Goal: Information Seeking & Learning: Learn about a topic

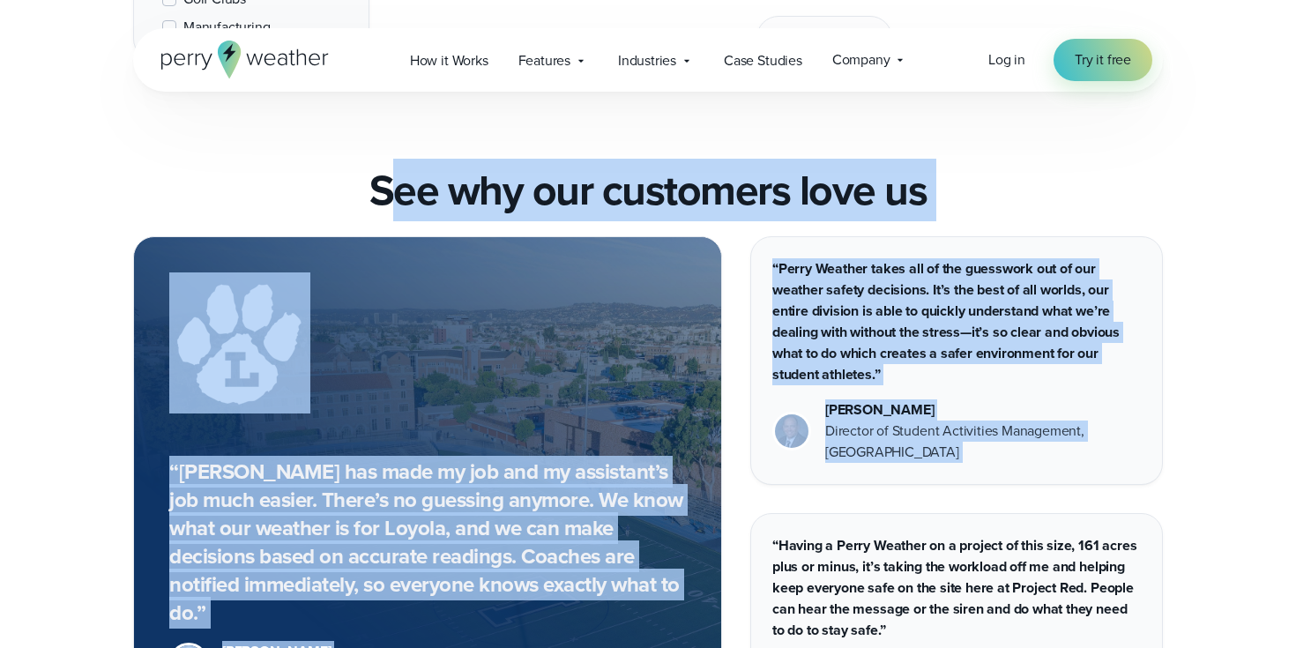
drag, startPoint x: 384, startPoint y: 174, endPoint x: 986, endPoint y: 488, distance: 679.1
click at [986, 488] on div "“Perry Weather has made my job and my assistant’s job much easier. There’s no g…" at bounding box center [648, 605] width 1030 height 739
drag, startPoint x: 986, startPoint y: 488, endPoint x: 414, endPoint y: 172, distance: 652.7
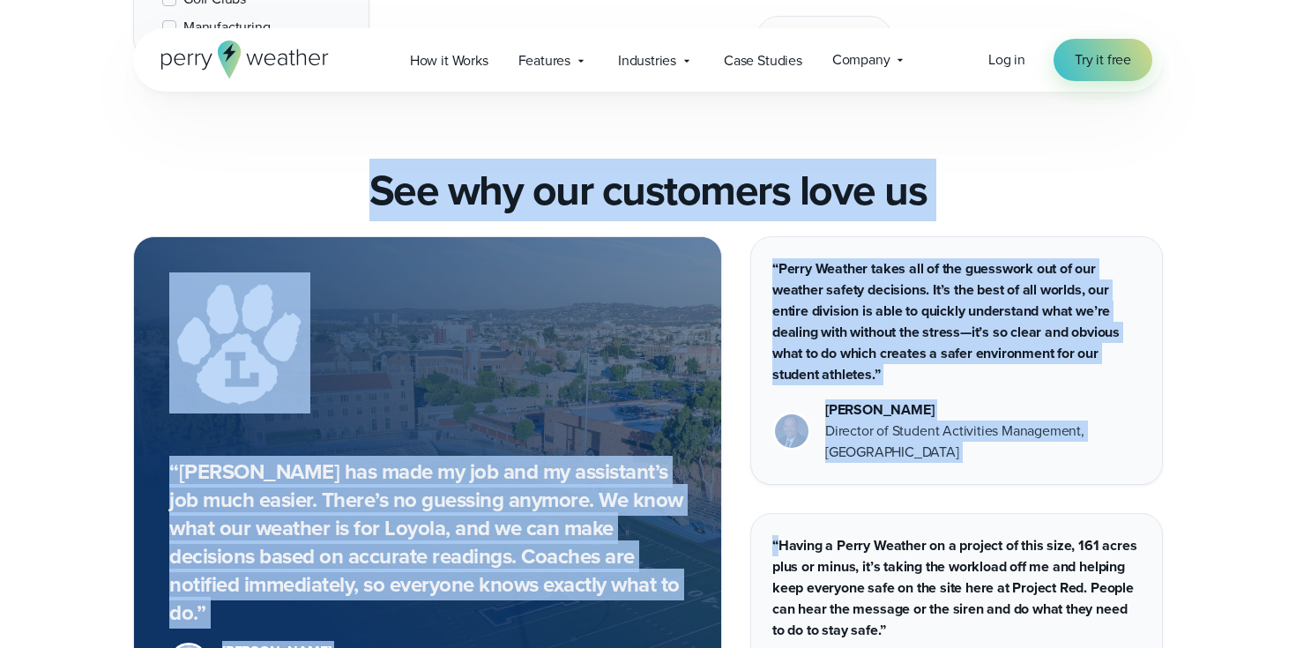
click at [414, 172] on h2 "See why our customers love us" at bounding box center [648, 190] width 558 height 49
drag, startPoint x: 359, startPoint y: 172, endPoint x: 951, endPoint y: 480, distance: 668.0
click at [951, 480] on div "“Perry Weather has made my job and my assistant’s job much easier. There’s no g…" at bounding box center [648, 605] width 1030 height 739
drag, startPoint x: 951, startPoint y: 480, endPoint x: 343, endPoint y: 175, distance: 680.5
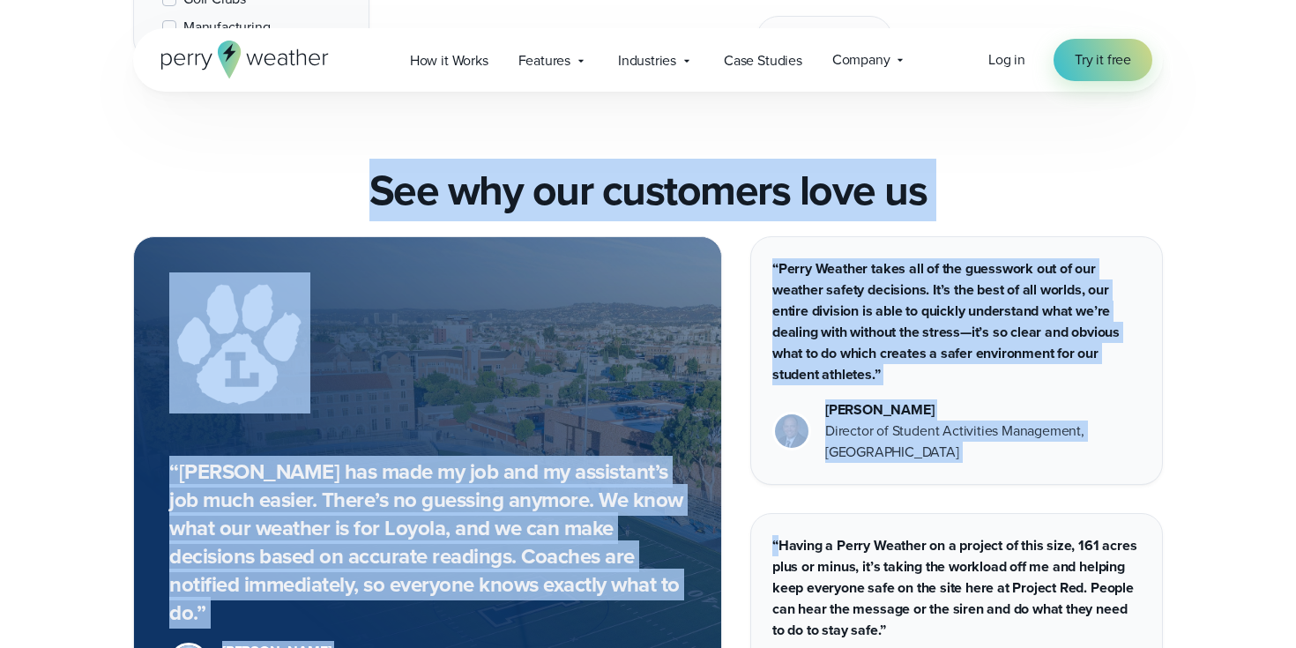
click at [343, 175] on div "See why our customers love us" at bounding box center [648, 190] width 1030 height 49
drag, startPoint x: 343, startPoint y: 175, endPoint x: 926, endPoint y: 494, distance: 664.0
click at [926, 513] on div "“Having a Perry Weather on a project of this size, 161 acres plus or minus, it’…" at bounding box center [956, 616] width 413 height 206
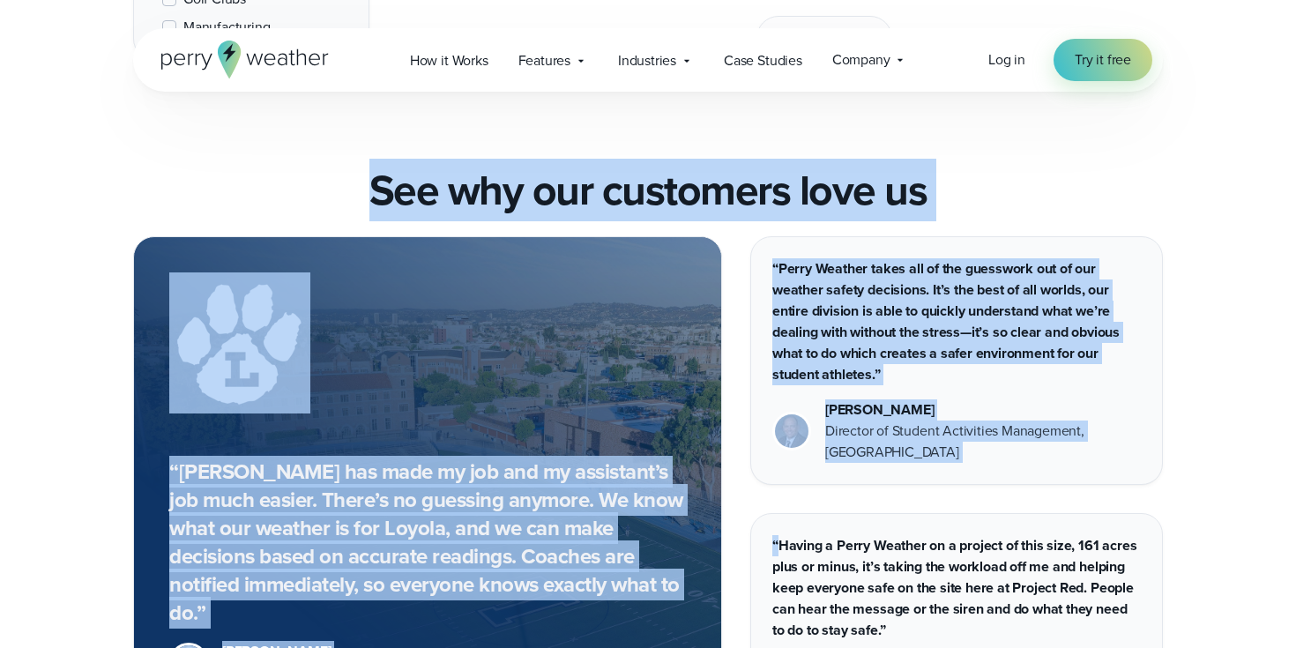
drag, startPoint x: 926, startPoint y: 494, endPoint x: 416, endPoint y: 175, distance: 601.3
click at [416, 175] on h2 "See why our customers love us" at bounding box center [648, 190] width 558 height 49
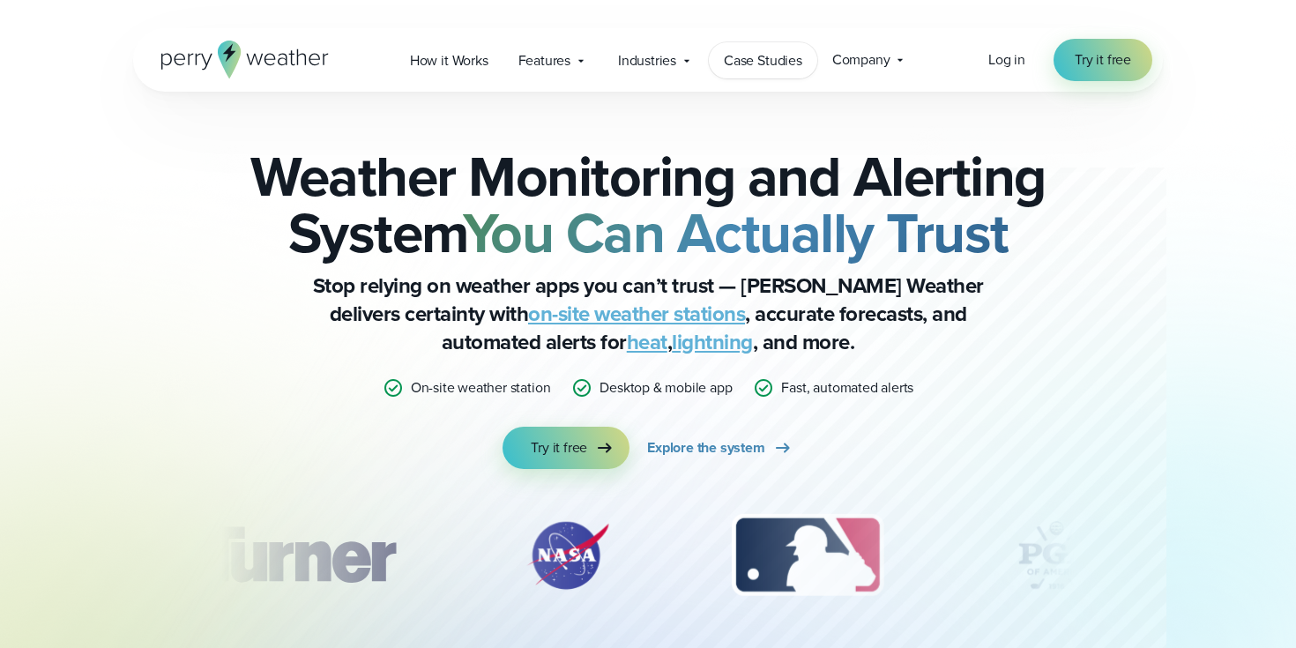
click at [773, 65] on span "Case Studies" at bounding box center [763, 60] width 78 height 21
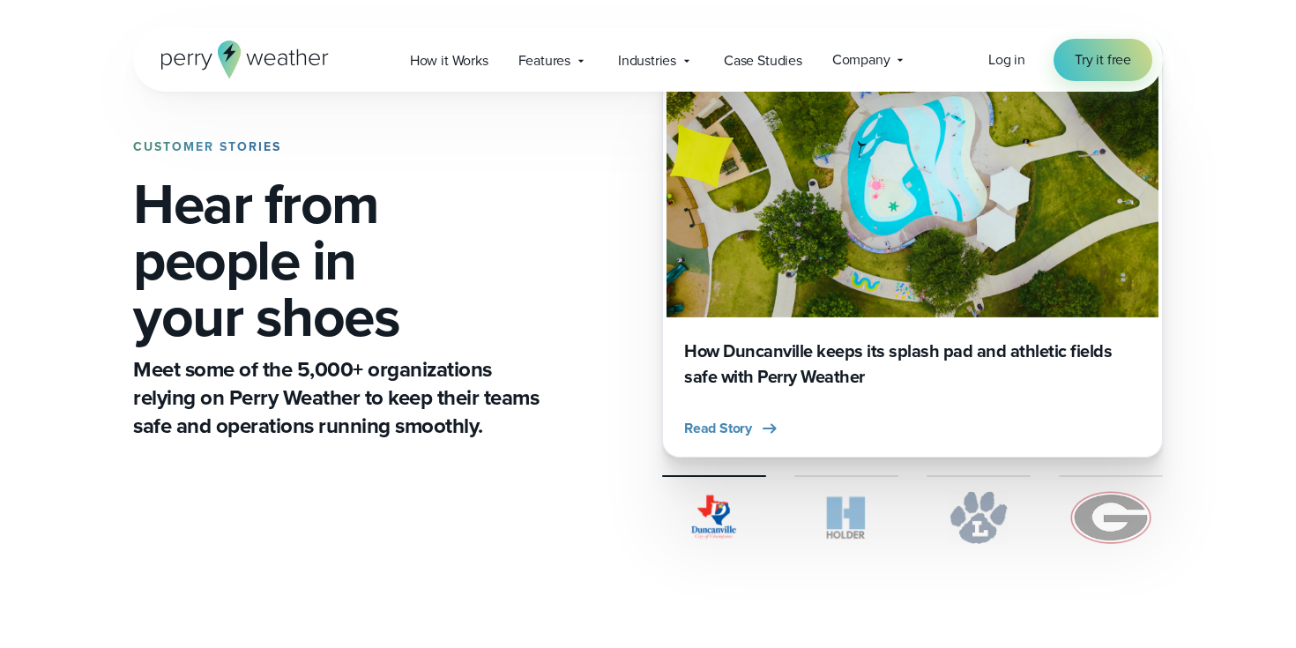
scroll to position [160, 0]
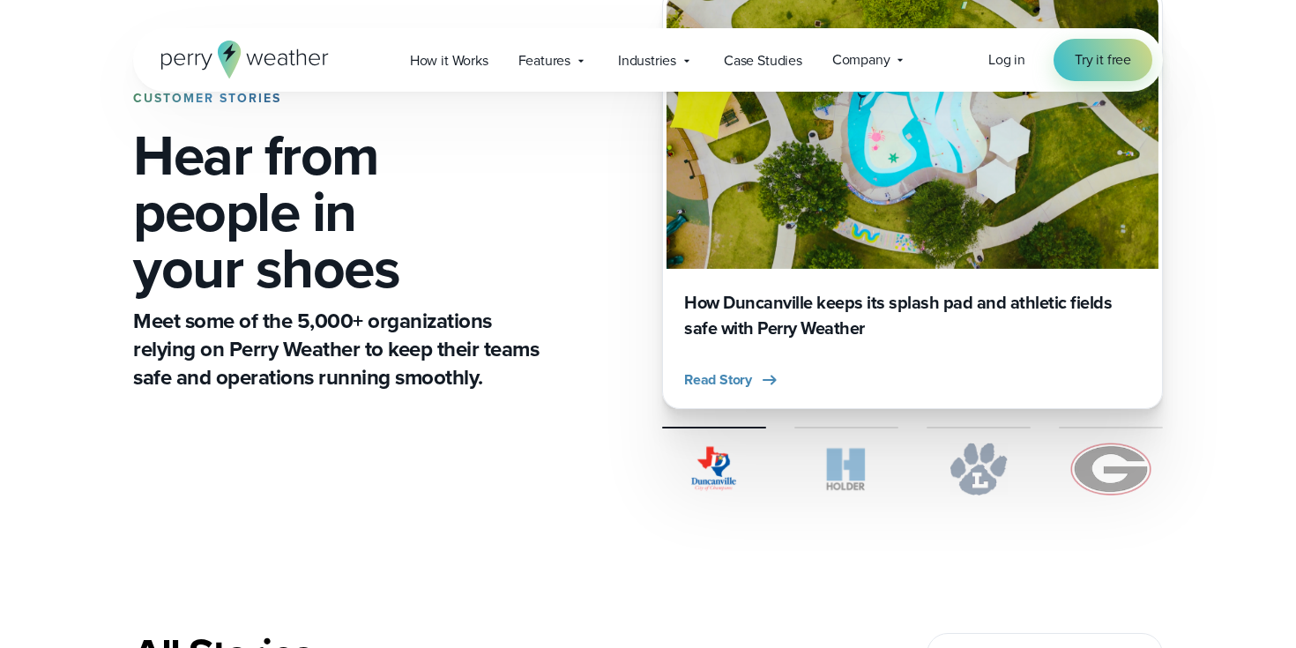
click at [808, 314] on h3 "How Duncanville keeps its splash pad and athletic fields safe with Perry Weather" at bounding box center [912, 315] width 457 height 51
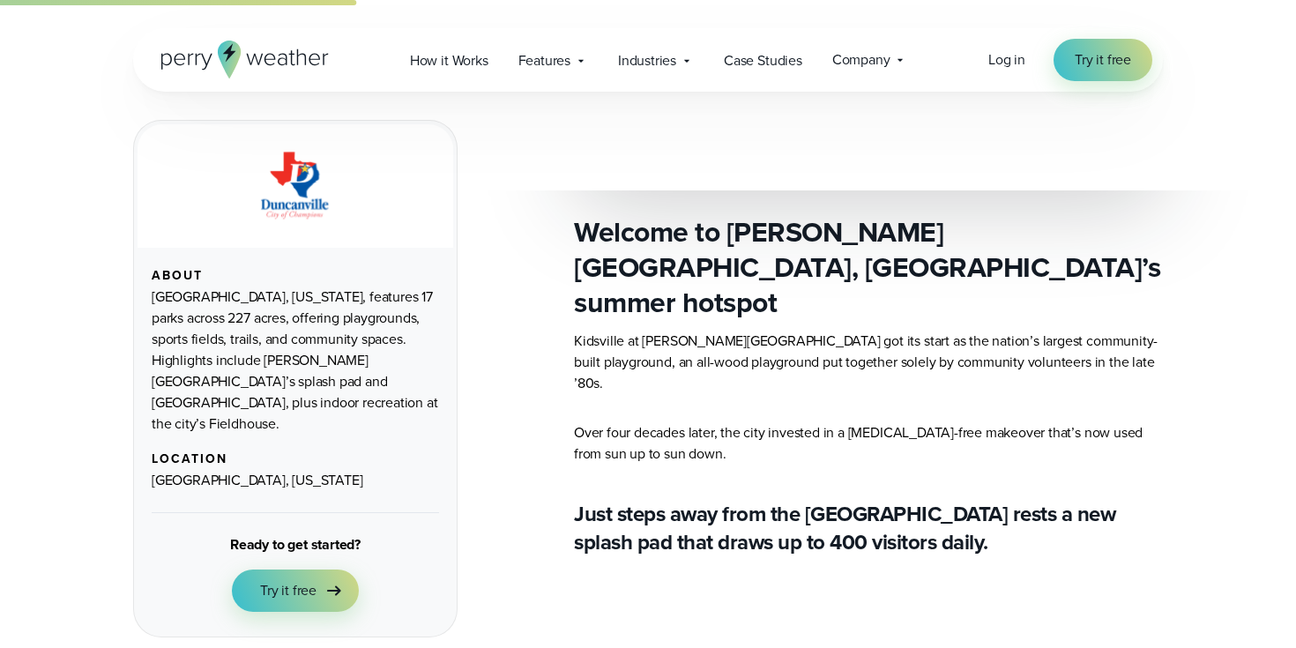
scroll to position [1014, 0]
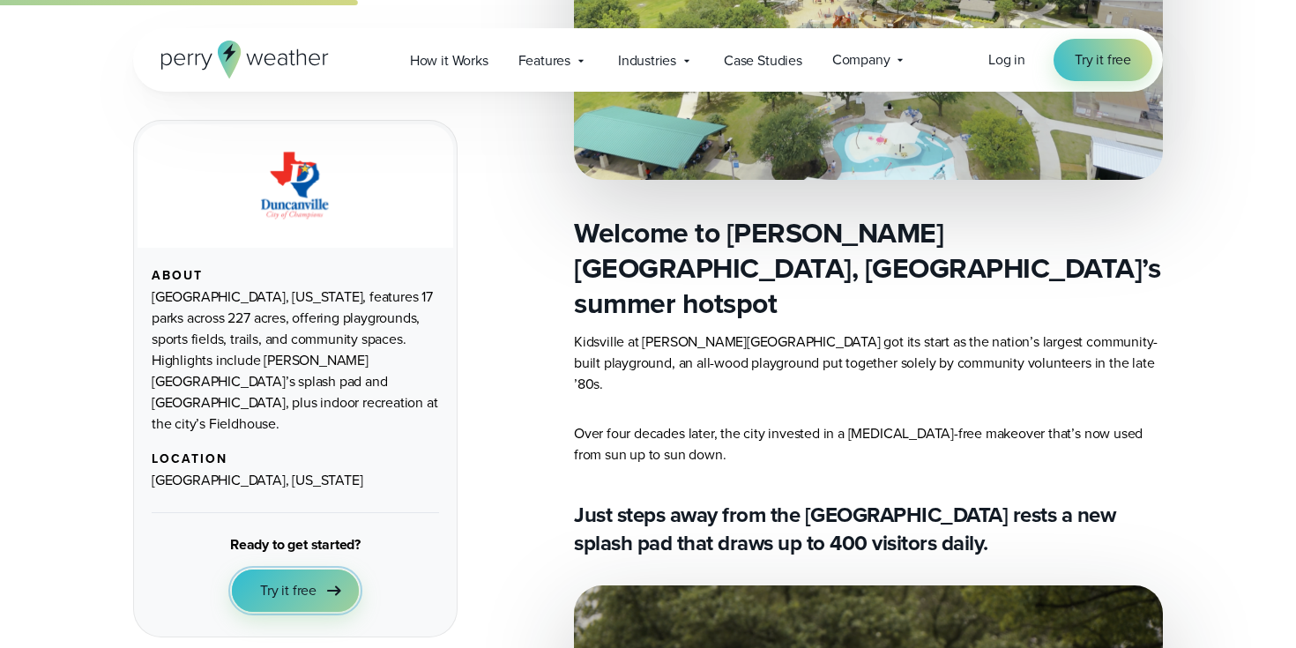
click at [350, 570] on link "Try it free" at bounding box center [295, 591] width 127 height 42
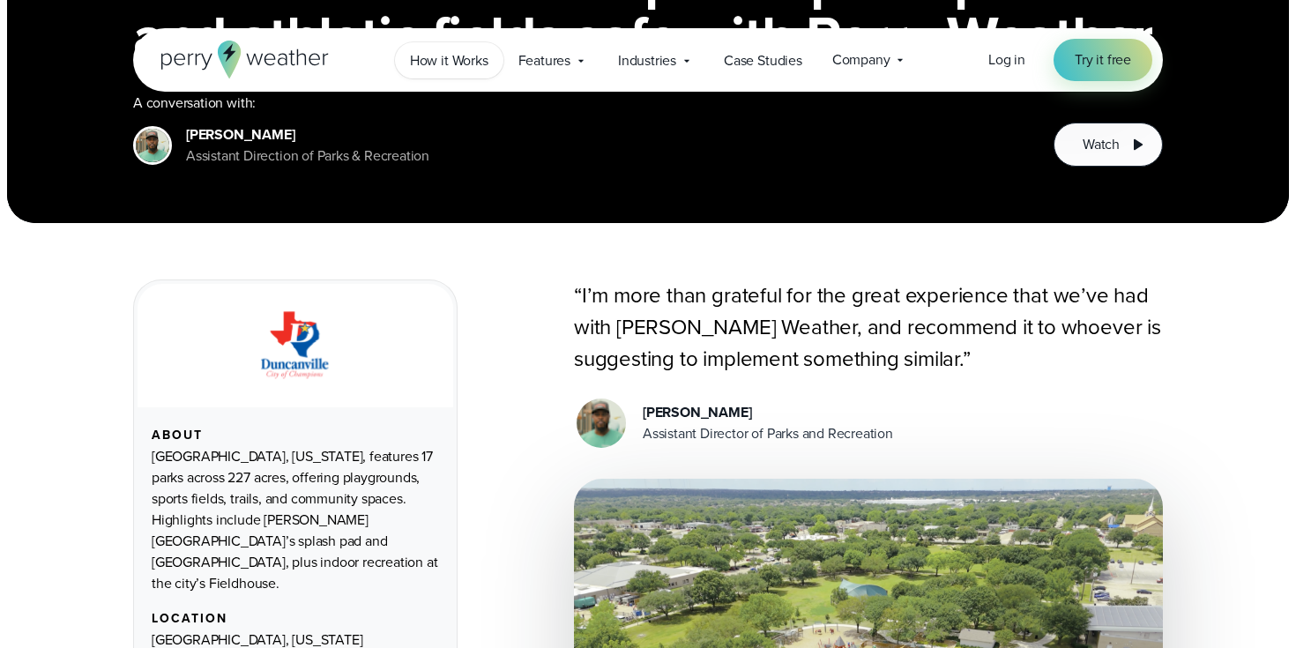
click at [491, 61] on link "How it Works" at bounding box center [449, 60] width 108 height 36
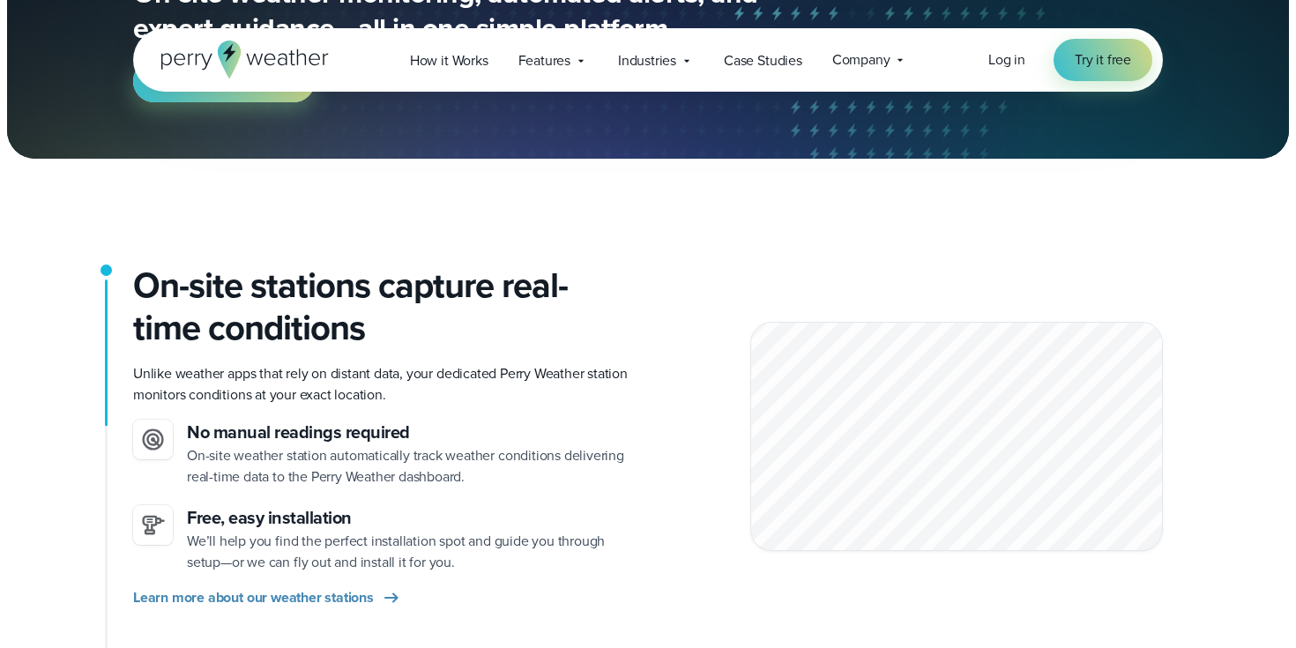
scroll to position [220, 0]
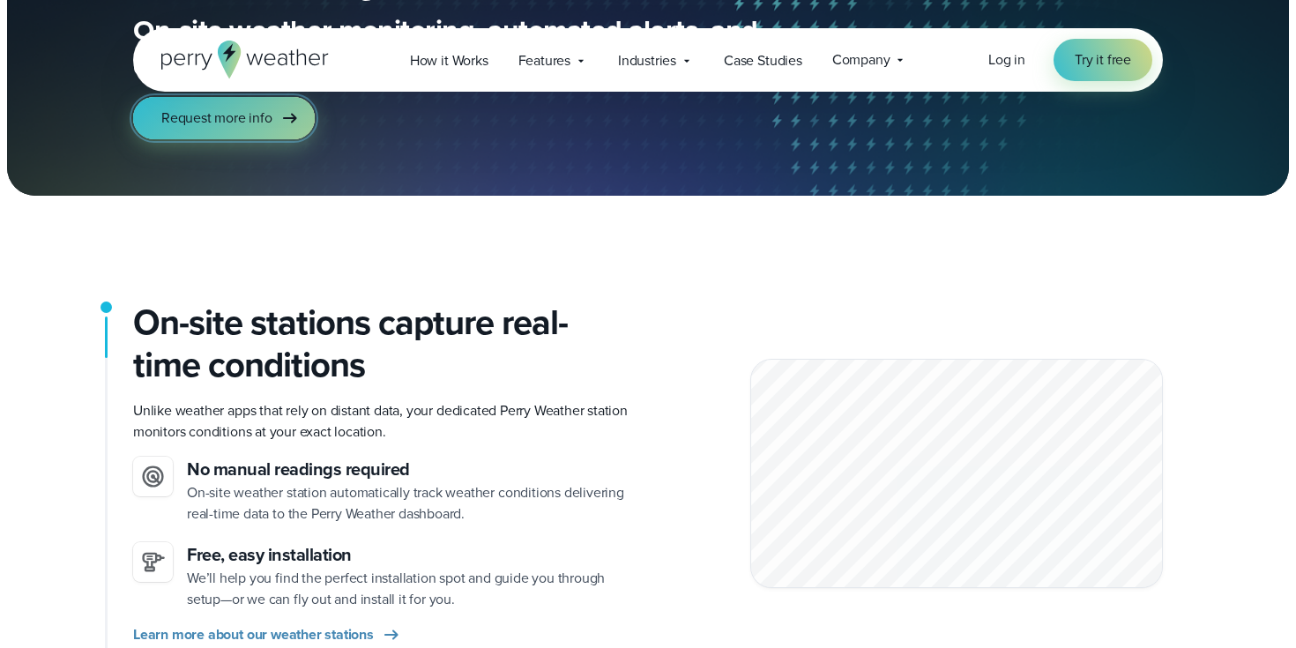
click at [276, 135] on link "Request more info" at bounding box center [224, 118] width 182 height 42
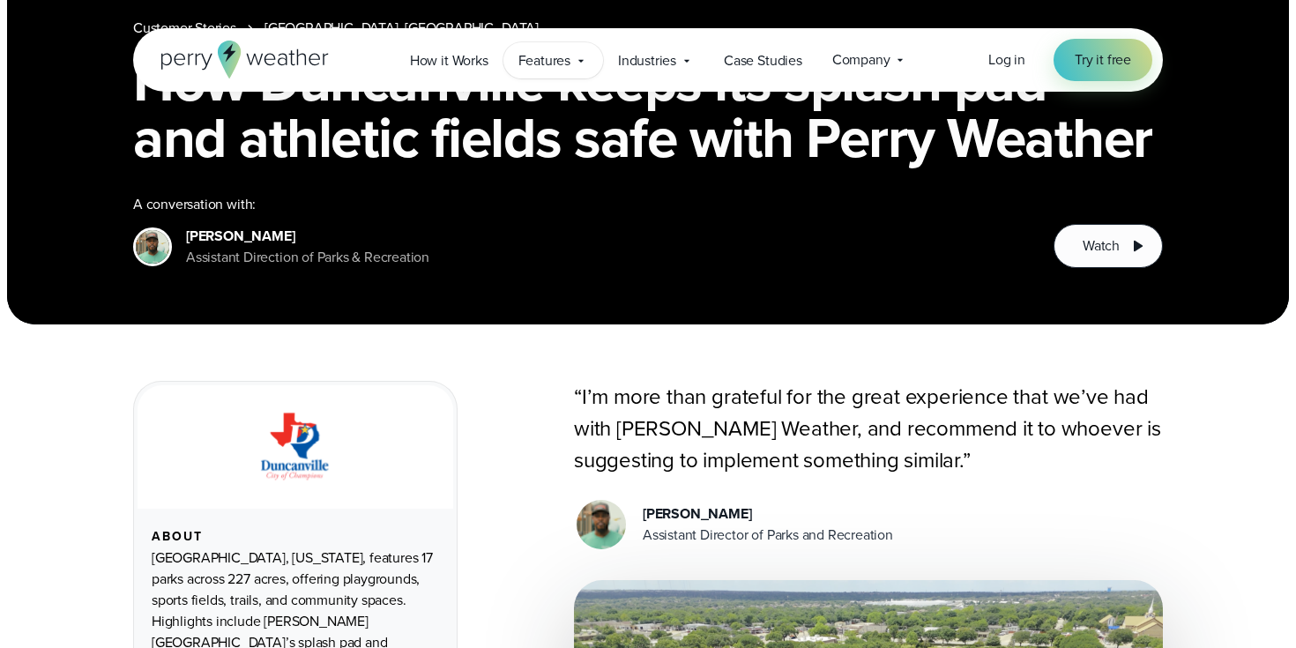
click at [553, 70] on span "Features" at bounding box center [544, 60] width 52 height 21
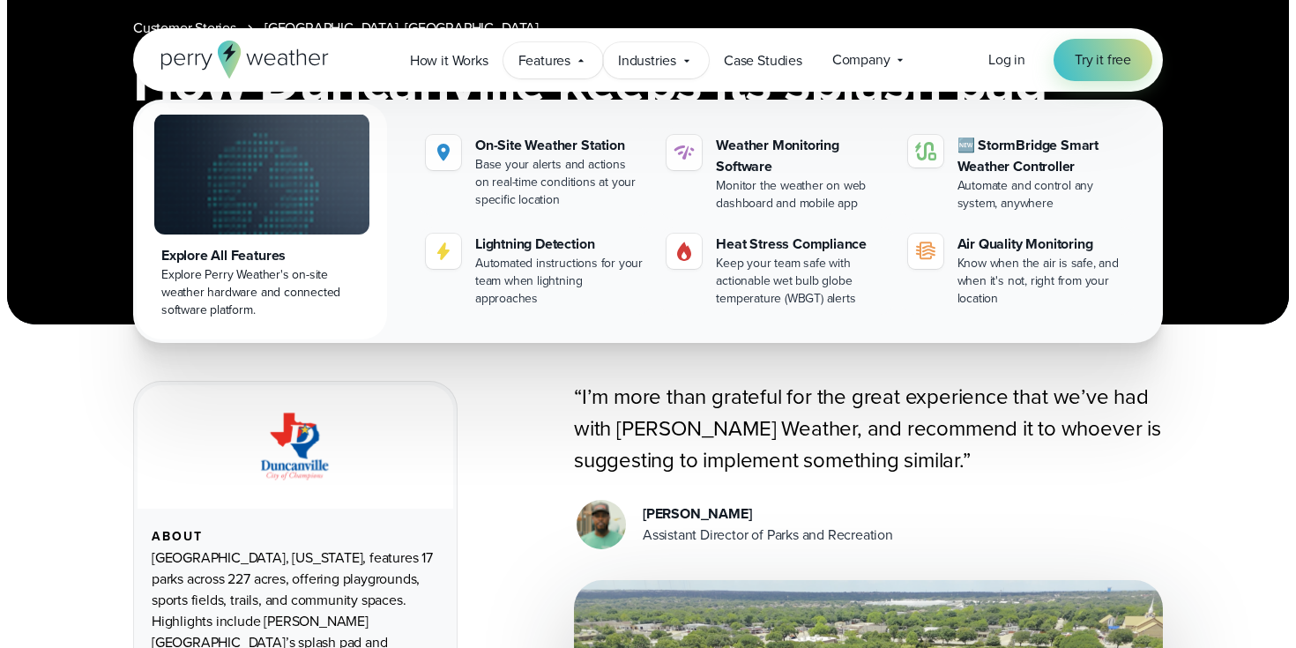
click at [644, 63] on span "Industries" at bounding box center [647, 60] width 58 height 21
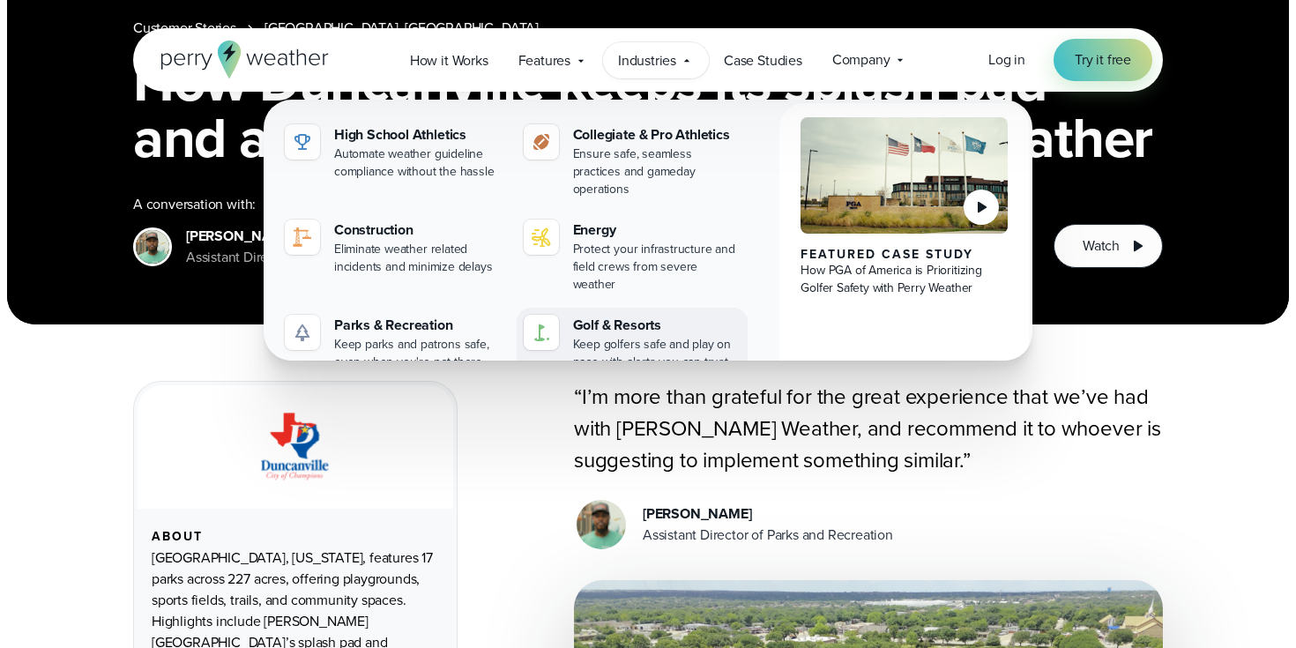
click at [600, 315] on div "Golf & Resorts" at bounding box center [657, 325] width 168 height 21
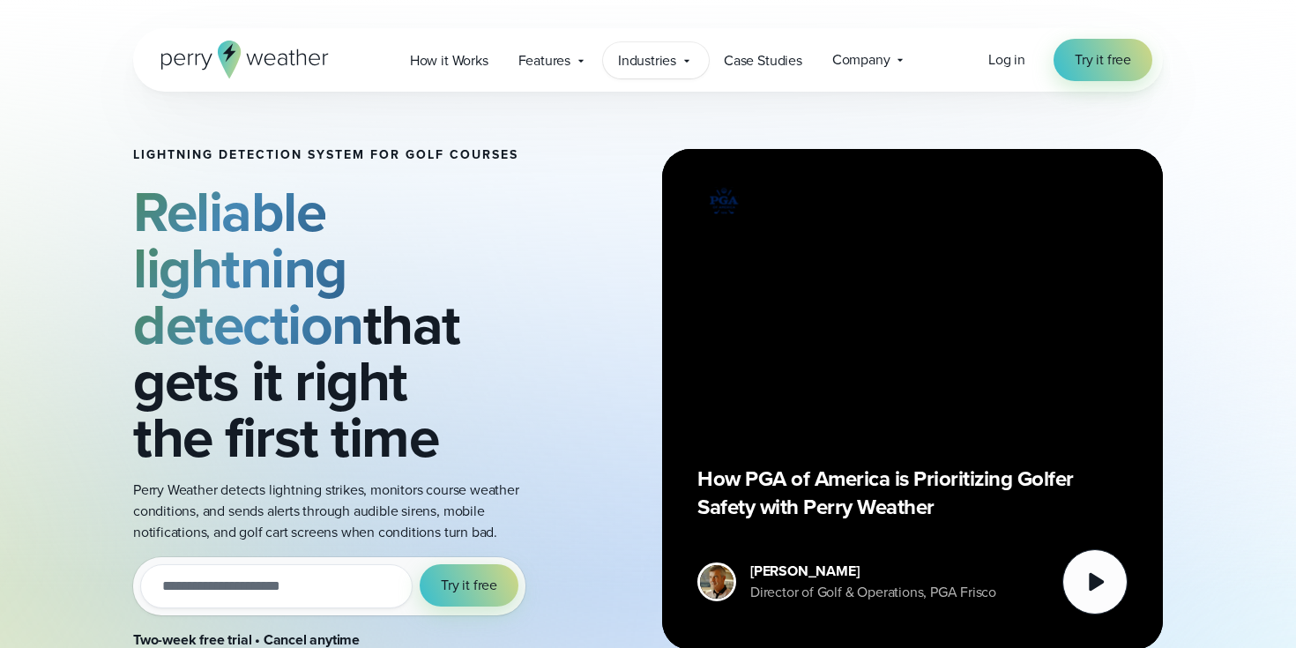
click at [646, 76] on div "Industries Featured Case Study How PGA of America is Prioritizing Golfer Safety…" at bounding box center [656, 60] width 106 height 36
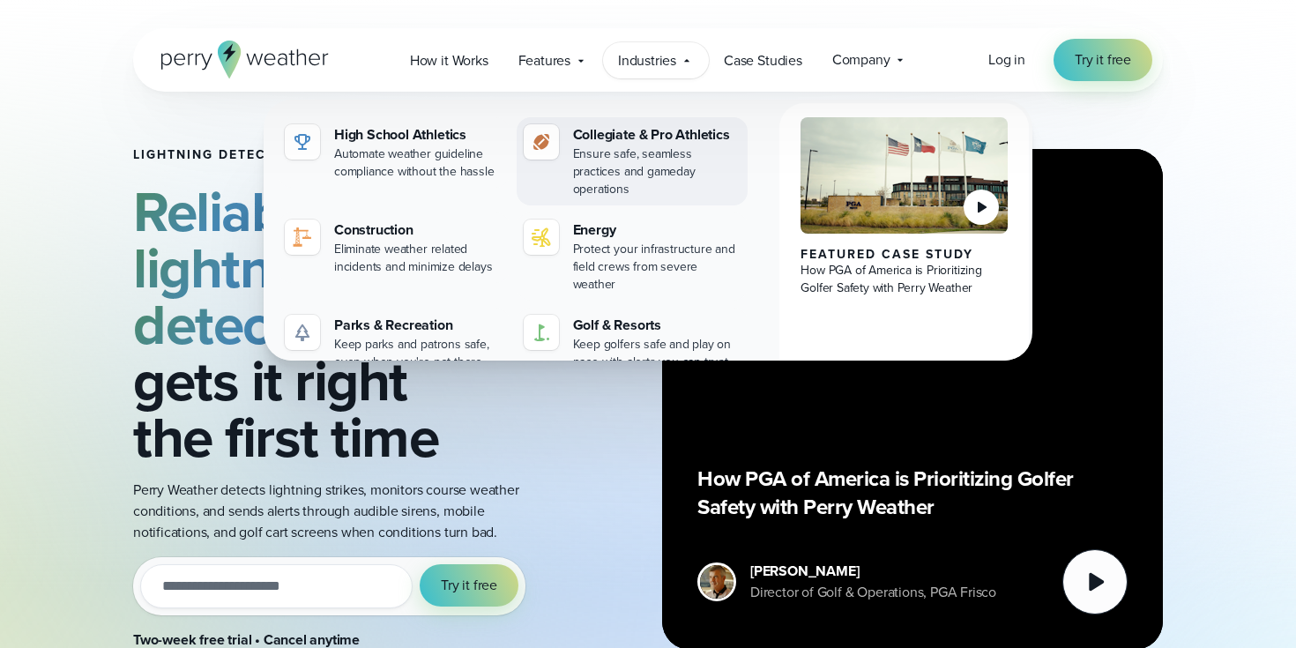
click at [627, 174] on div "Ensure safe, seamless practices and gameday operations" at bounding box center [657, 171] width 168 height 53
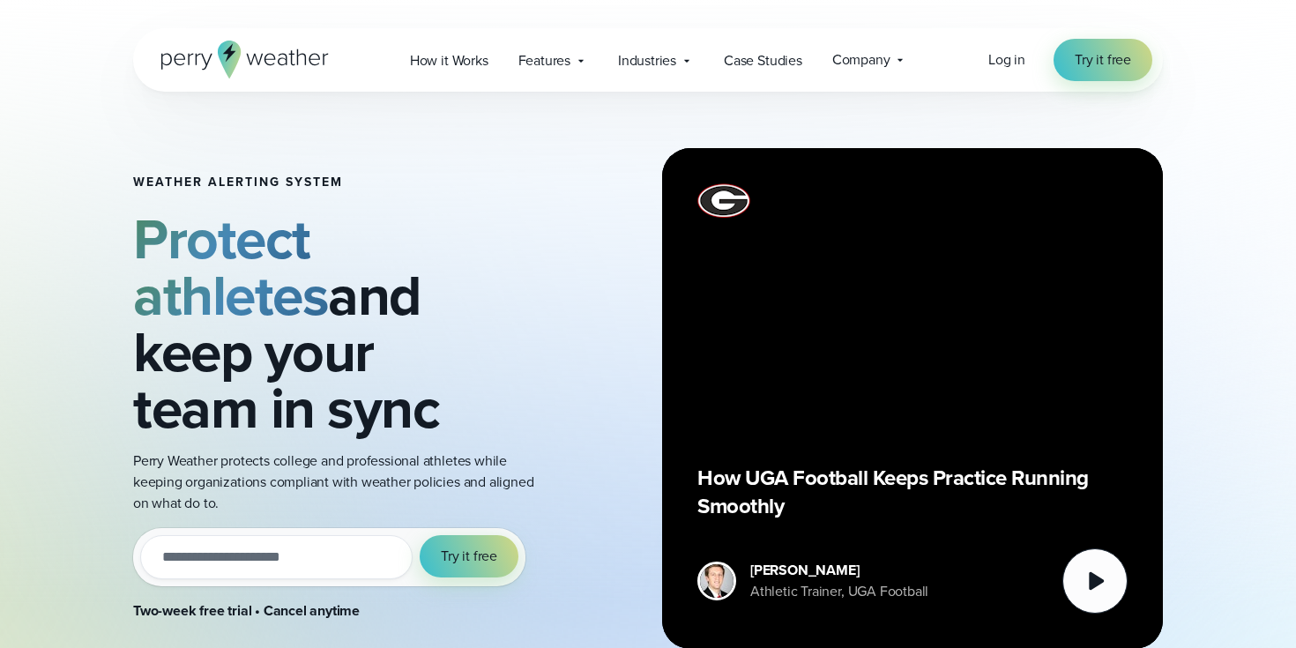
scroll to position [6, 0]
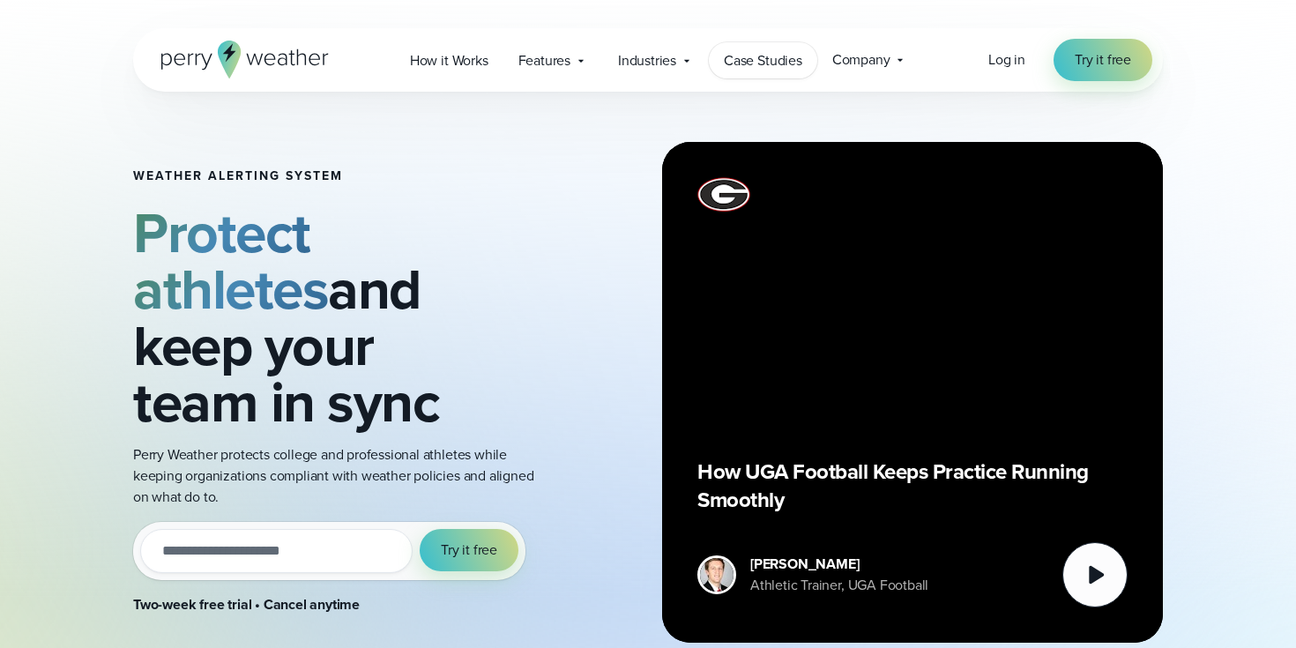
click at [745, 71] on link "Case Studies" at bounding box center [763, 60] width 108 height 36
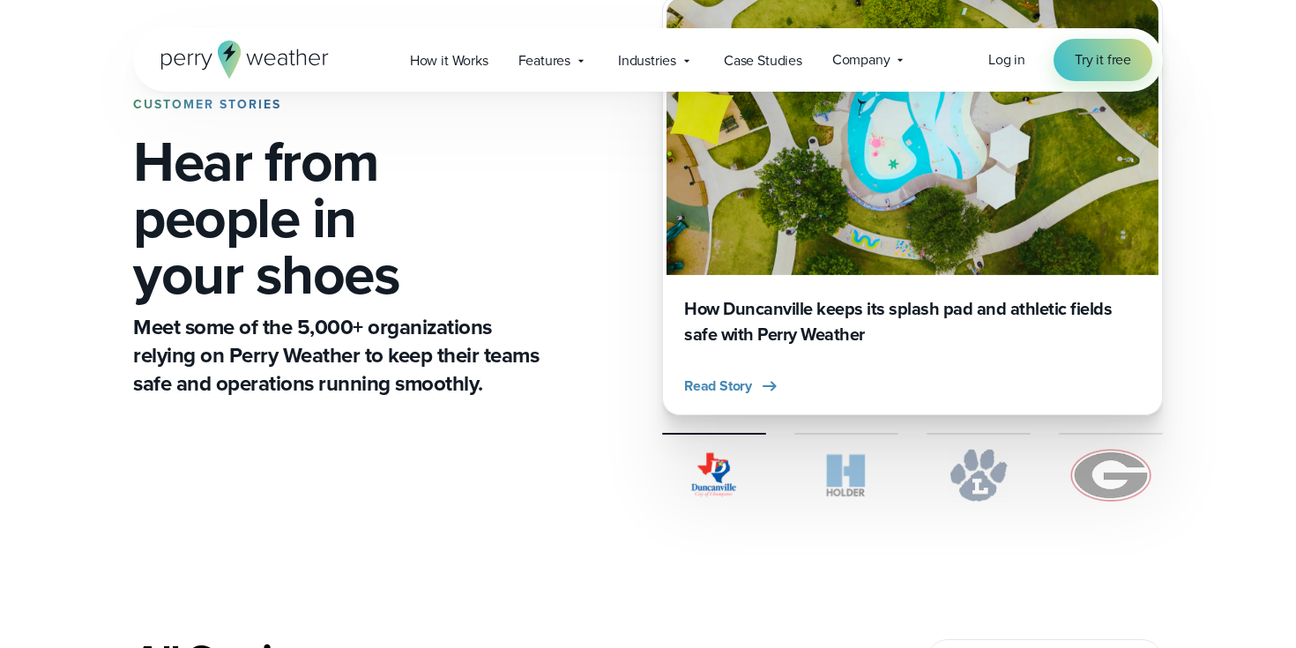
scroll to position [610, 0]
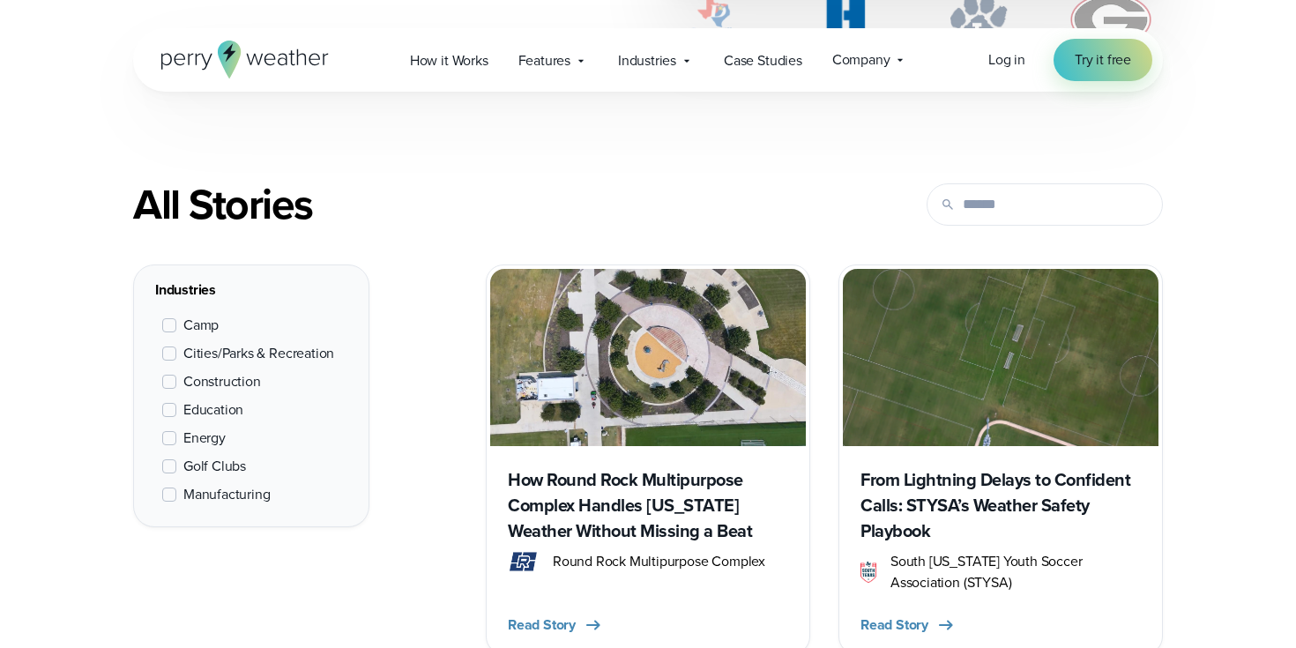
click at [174, 419] on label "Education" at bounding box center [202, 409] width 81 height 21
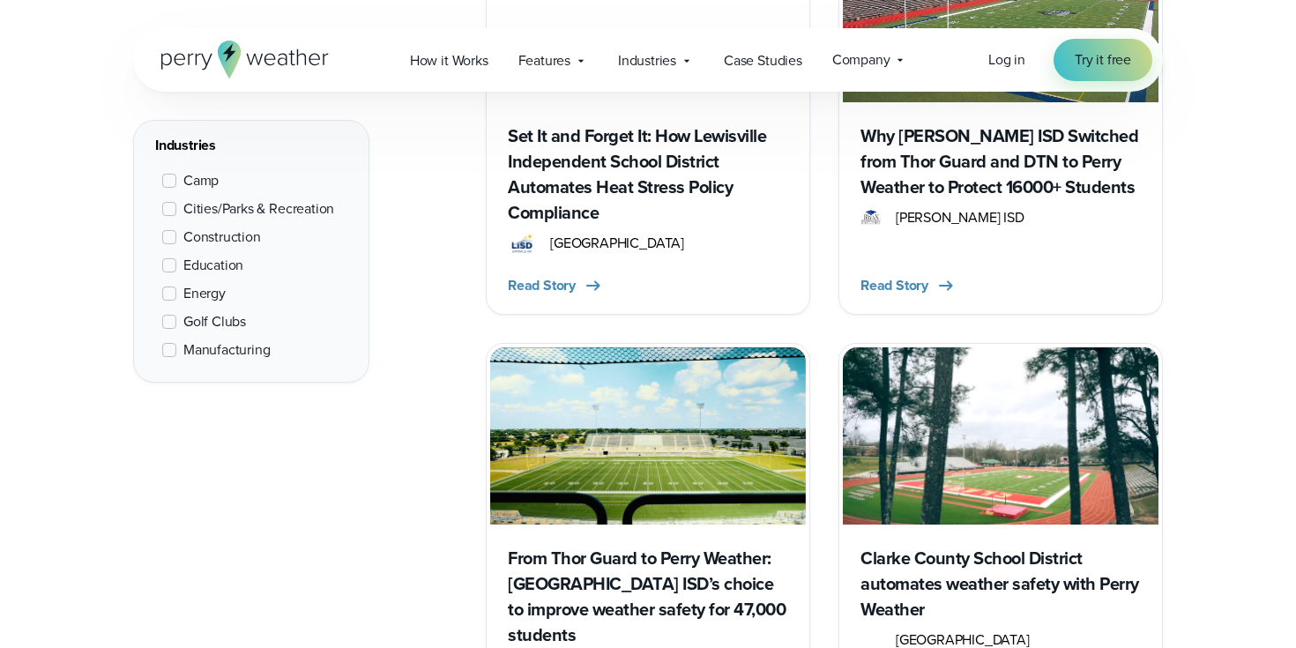
scroll to position [2735, 0]
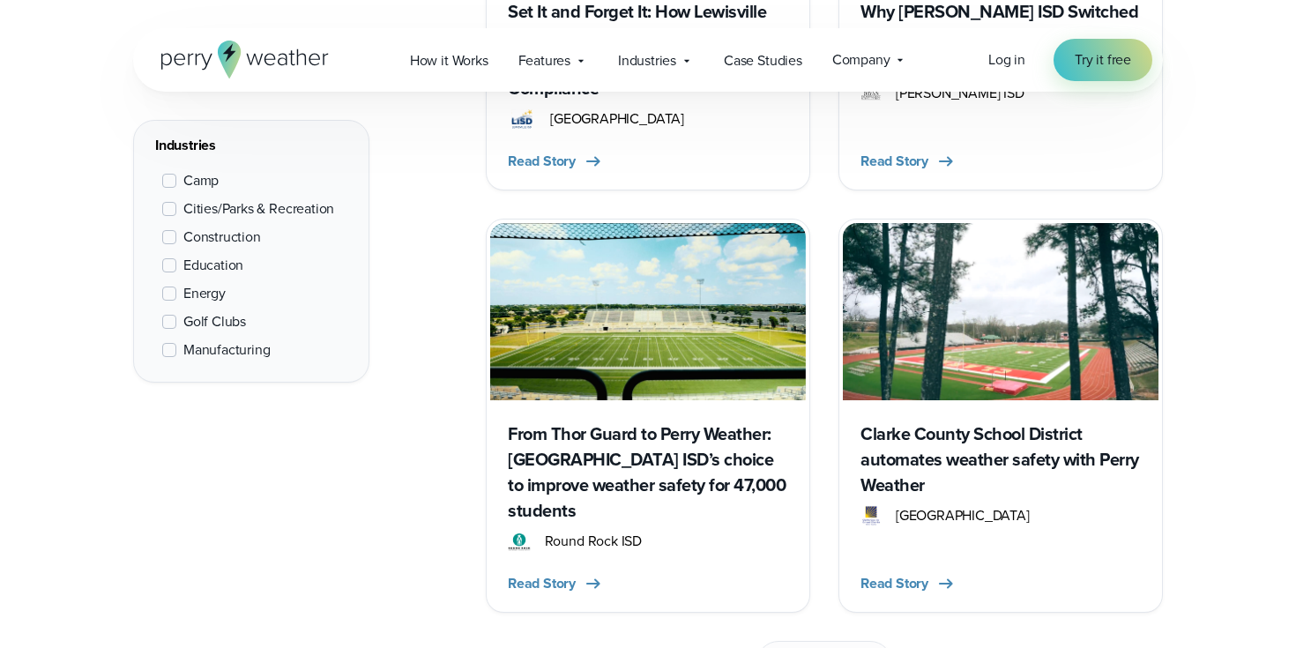
click at [666, 421] on h3 "From Thor Guard to Perry Weather: Round Rock ISD’s choice to improve weather sa…" at bounding box center [648, 472] width 280 height 102
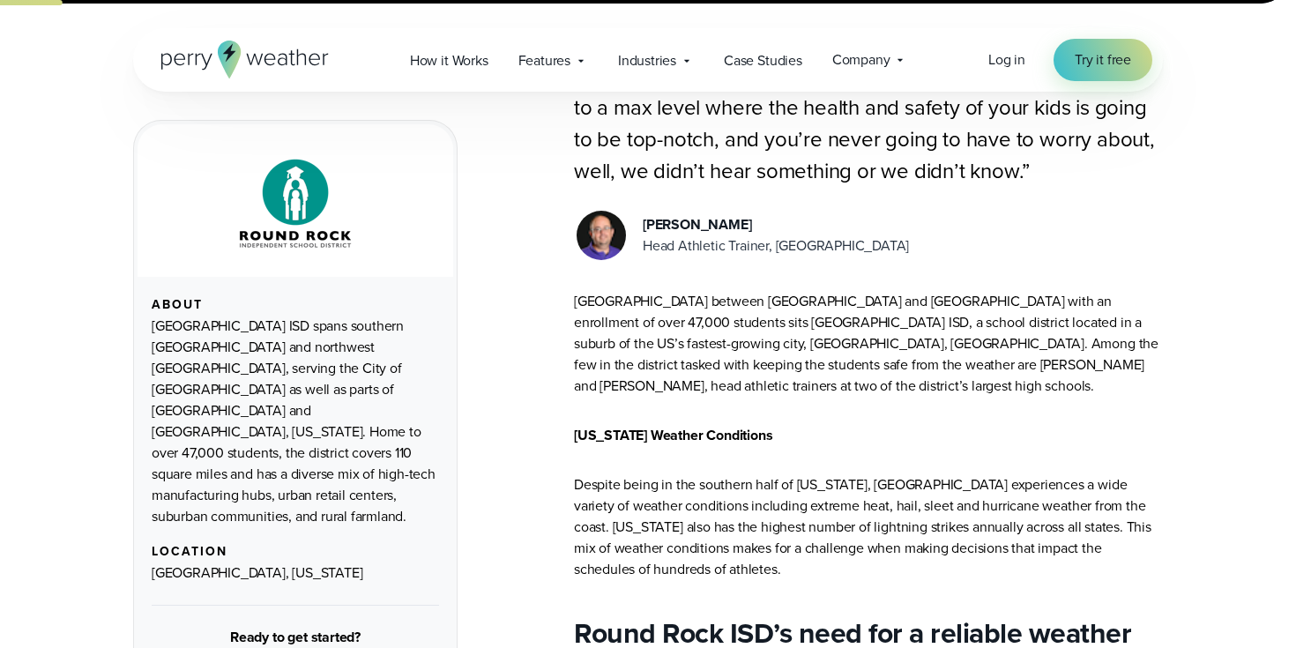
scroll to position [582, 0]
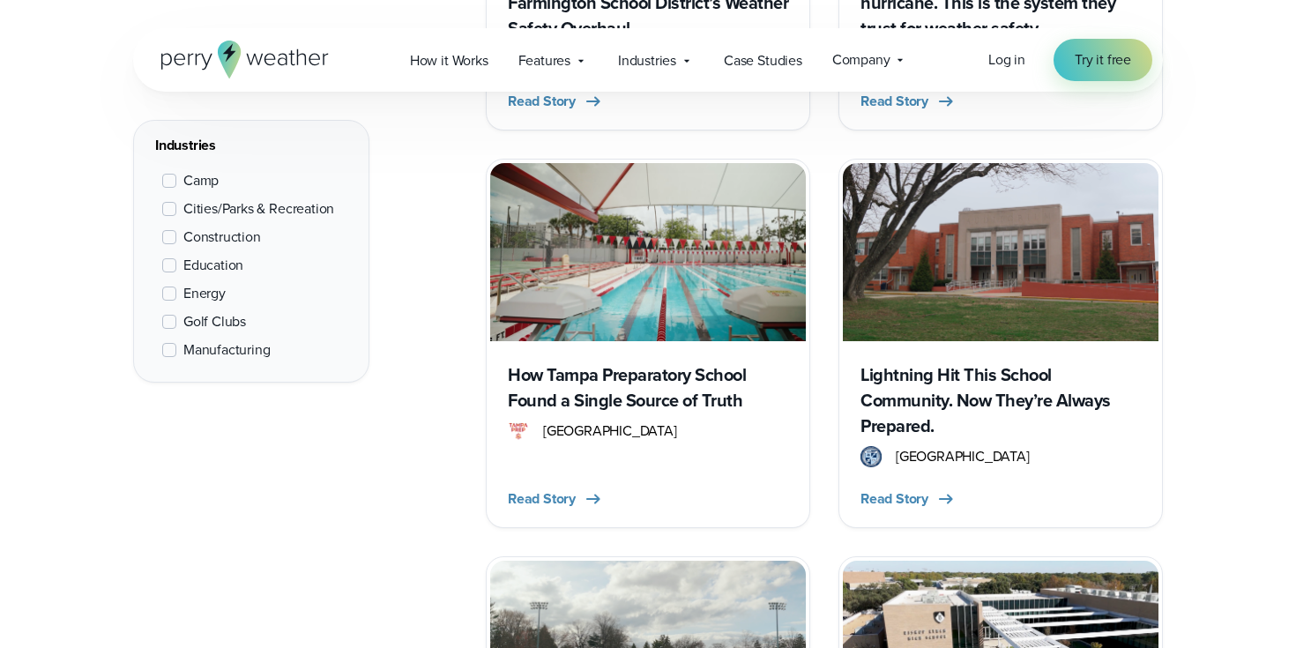
scroll to position [2415, 0]
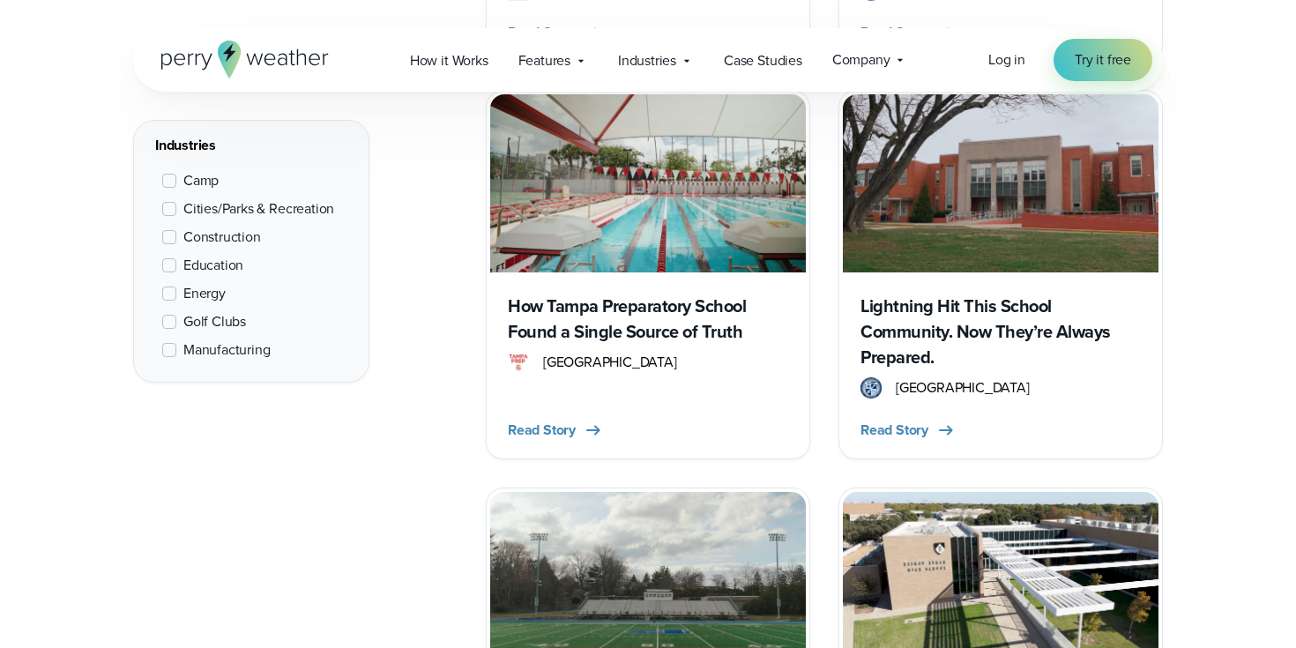
click at [177, 267] on label "Education" at bounding box center [202, 265] width 81 height 21
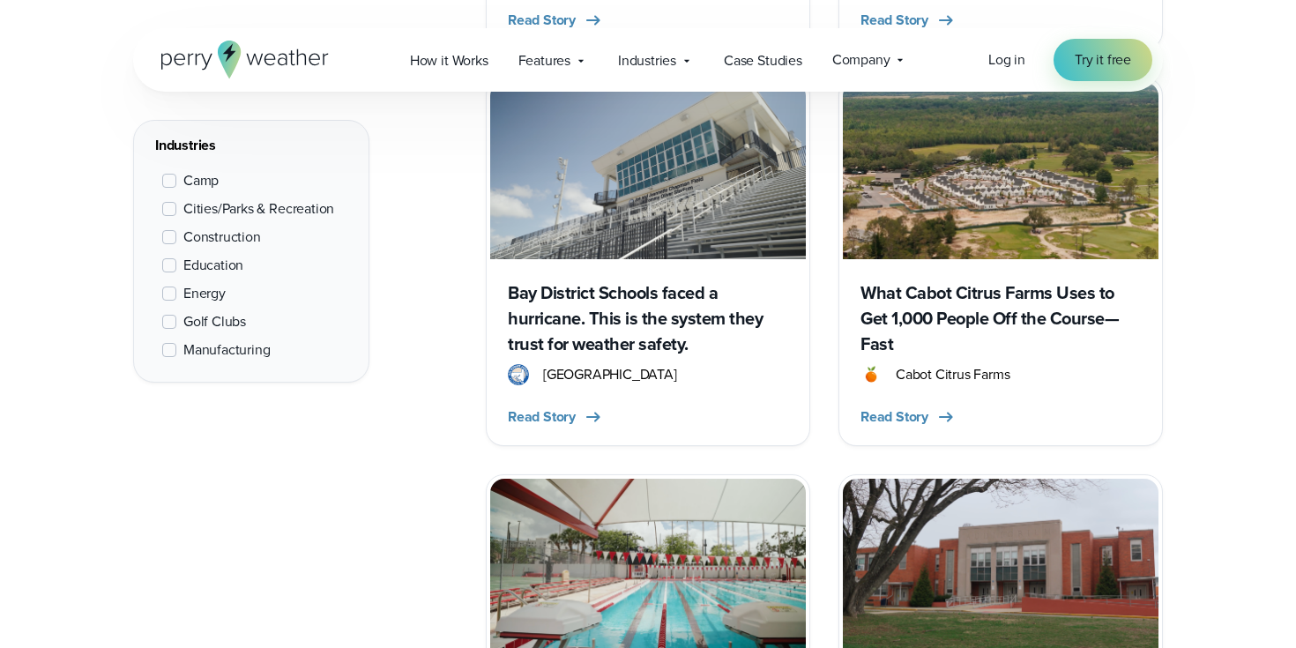
click at [170, 322] on span at bounding box center [169, 322] width 14 height 14
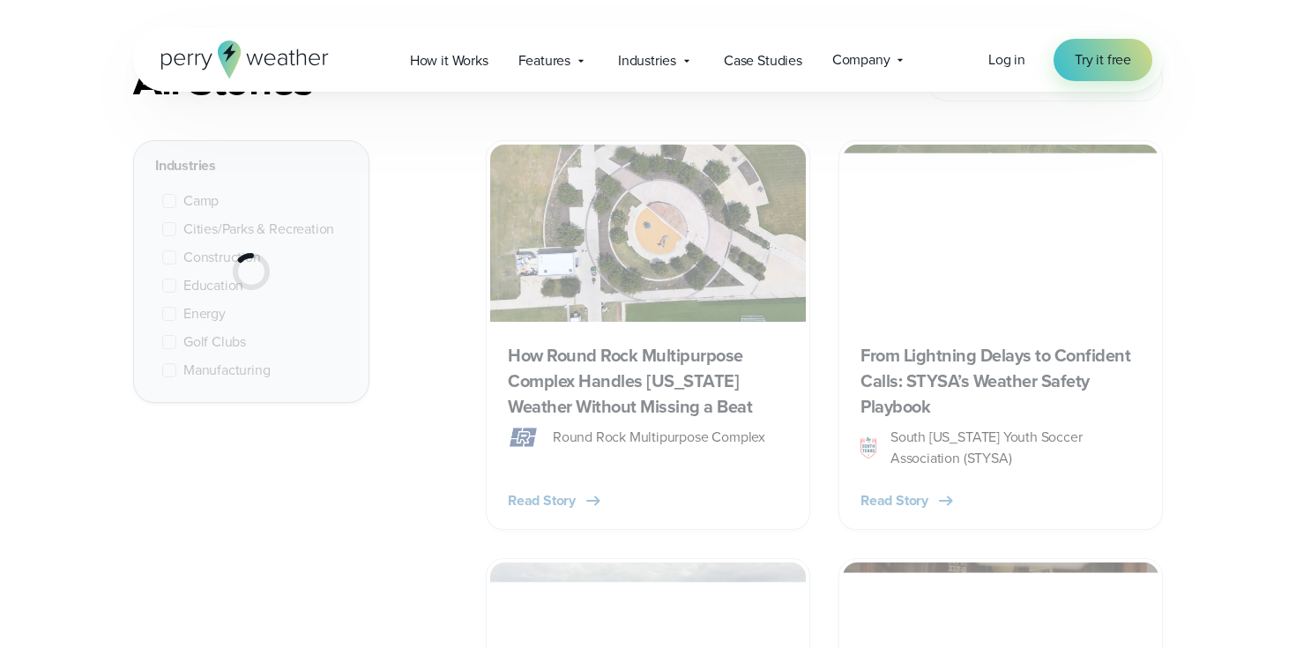
scroll to position [663, 0]
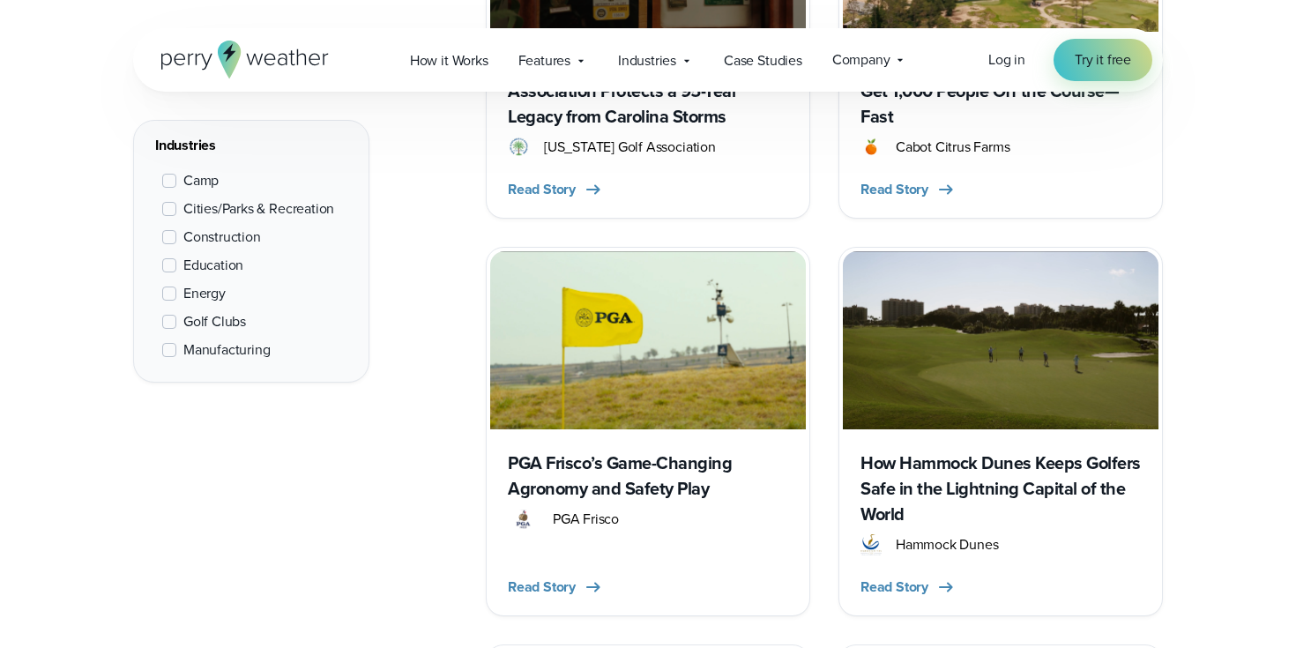
scroll to position [1025, 0]
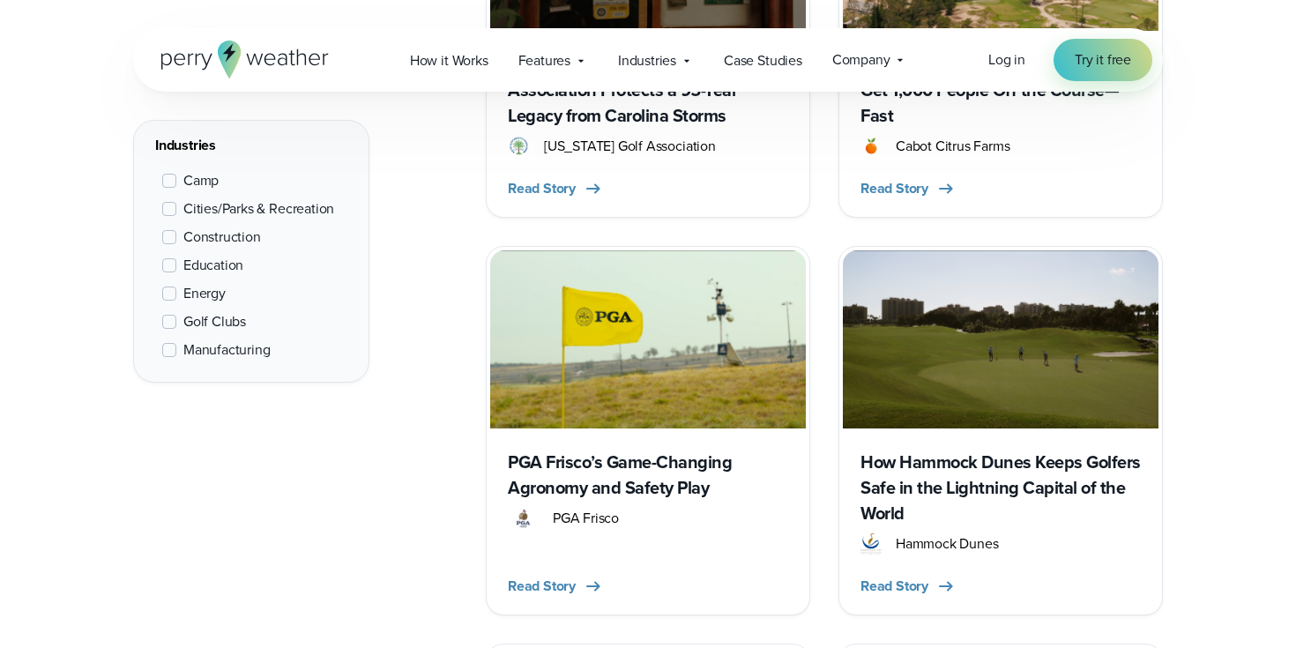
click at [577, 461] on h3 "PGA Frisco’s Game-Changing Agronomy and Safety Play" at bounding box center [648, 475] width 280 height 51
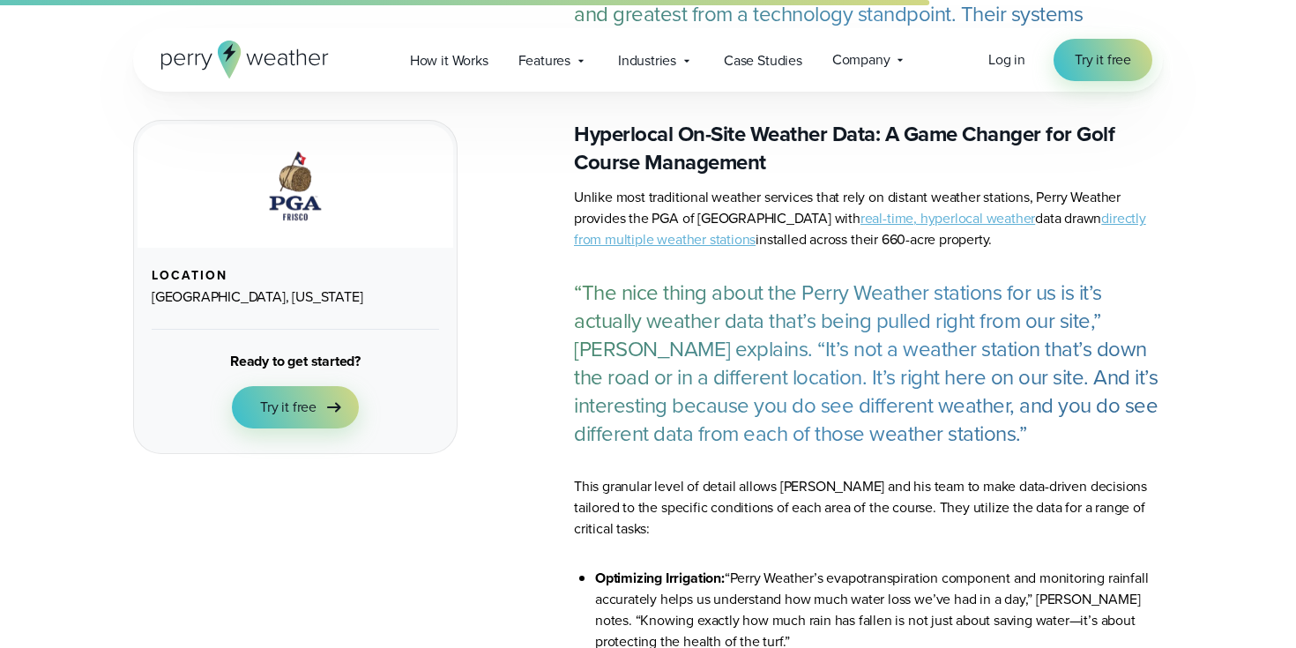
scroll to position [2507, 0]
